Goal: Check status: Check status

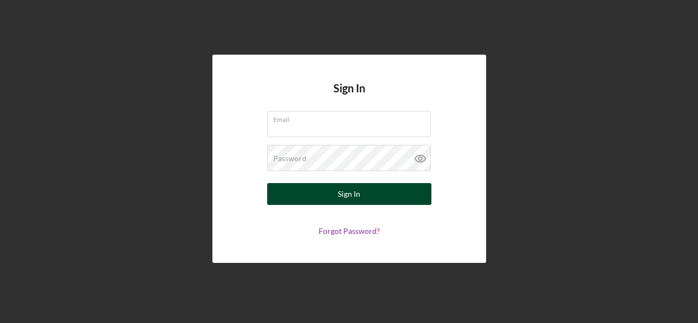
type input "[EMAIL_ADDRESS][DOMAIN_NAME]"
click at [350, 189] on div "Sign In" at bounding box center [349, 194] width 22 height 22
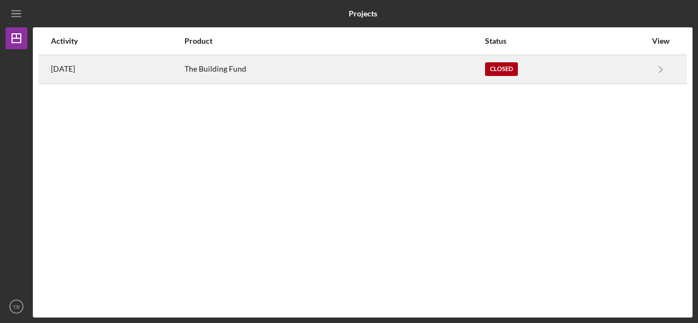
click at [405, 61] on div "The Building Fund" at bounding box center [333, 69] width 299 height 27
